Goal: Information Seeking & Learning: Learn about a topic

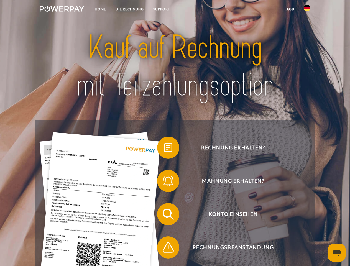
click at [62, 10] on img at bounding box center [62, 9] width 45 height 6
click at [307, 10] on img at bounding box center [307, 8] width 7 height 7
click at [290, 9] on link "agb" at bounding box center [290, 9] width 17 height 10
click at [164, 149] on span at bounding box center [160, 148] width 28 height 28
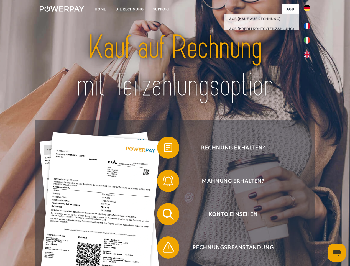
click at [164, 182] on span at bounding box center [160, 181] width 28 height 28
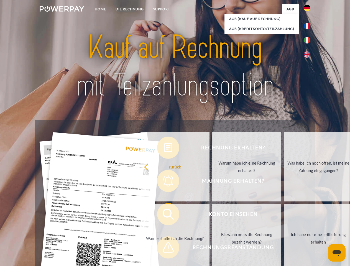
click at [212, 215] on link "Bis wann muss die Rechnung bezahlt werden?" at bounding box center [246, 238] width 69 height 69
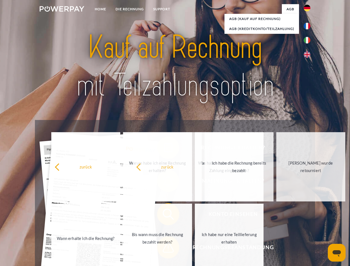
click at [164, 249] on span at bounding box center [160, 248] width 28 height 28
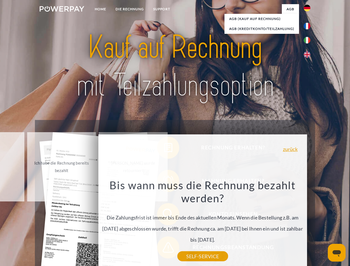
click at [337, 253] on icon "Messaging-Fenster öffnen" at bounding box center [337, 253] width 8 height 7
